Goal: Book appointment/travel/reservation

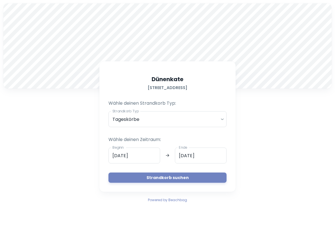
click at [139, 156] on input "[DATE]" at bounding box center [134, 156] width 52 height 16
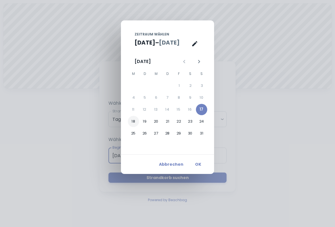
click at [132, 122] on button "18" at bounding box center [133, 121] width 11 height 11
type input "[DATE]"
click at [198, 166] on button "OK" at bounding box center [198, 164] width 18 height 10
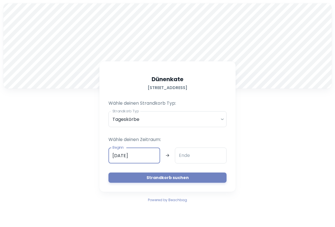
click at [181, 157] on div "Ende Ende" at bounding box center [201, 156] width 52 height 16
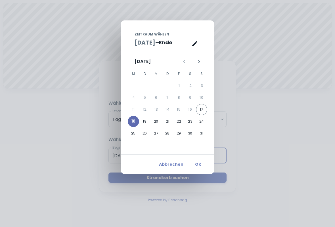
click at [131, 123] on button "18" at bounding box center [133, 121] width 11 height 11
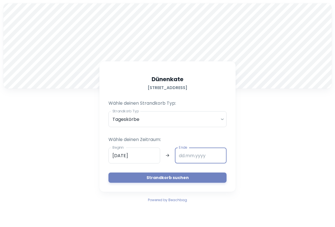
type input "[DATE]"
click at [130, 182] on button "Strandkorb suchen" at bounding box center [167, 178] width 118 height 10
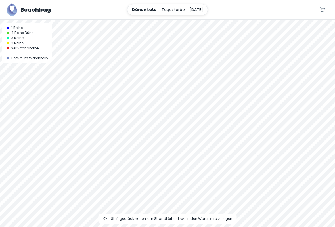
click at [185, 20] on div at bounding box center [167, 20] width 335 height 0
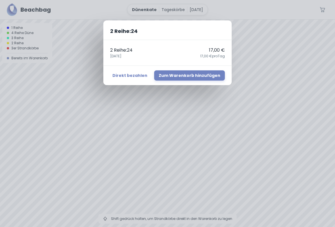
click at [263, 43] on div "2 Reihe : 24 2 Reihe : 24 17,00 € [DATE],00 € pro Tag Direkt bezahlen Zum Waren…" at bounding box center [167, 113] width 335 height 227
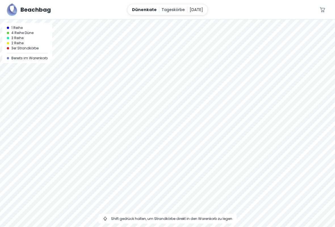
click at [179, 20] on div at bounding box center [167, 20] width 335 height 0
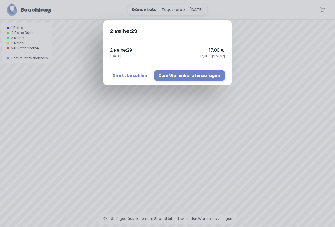
click at [220, 106] on div "2 Reihe : 29 2 Reihe : 29 17,00 € [DATE],00 € pro Tag Direkt bezahlen Zum Waren…" at bounding box center [167, 113] width 335 height 227
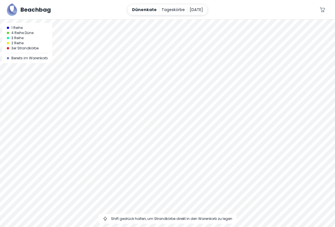
click at [185, 20] on div at bounding box center [167, 20] width 335 height 0
click at [184, 20] on div at bounding box center [167, 20] width 335 height 0
click at [183, 20] on div at bounding box center [167, 20] width 335 height 0
click at [185, 20] on div at bounding box center [167, 20] width 335 height 0
click at [189, 20] on div at bounding box center [167, 20] width 335 height 0
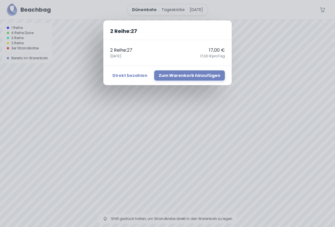
click at [241, 107] on div "2 Reihe : 27 2 Reihe : 27 17,00 € [DATE],00 € pro Tag Direkt bezahlen Zum Waren…" at bounding box center [167, 113] width 335 height 227
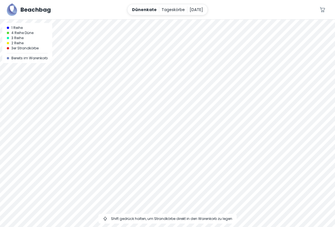
click at [229, 131] on div at bounding box center [167, 124] width 335 height 208
click at [226, 130] on div at bounding box center [167, 124] width 335 height 208
click at [232, 128] on div at bounding box center [167, 124] width 335 height 208
